Goal: Transaction & Acquisition: Purchase product/service

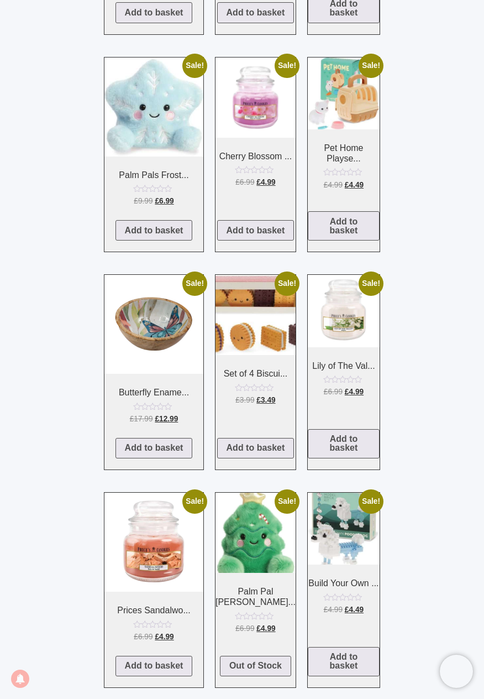
scroll to position [1607, 0]
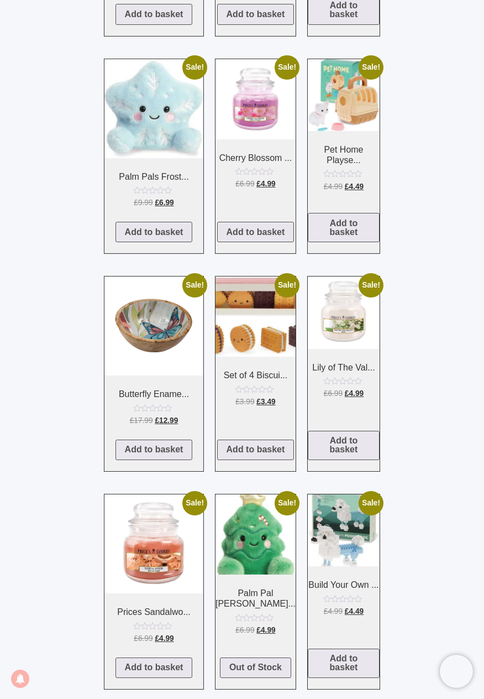
click at [254, 327] on img at bounding box center [256, 316] width 80 height 80
